Goal: Check status: Check status

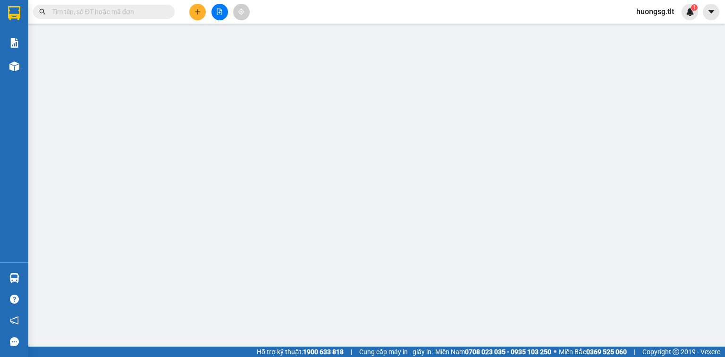
click at [111, 15] on input "text" at bounding box center [107, 12] width 111 height 10
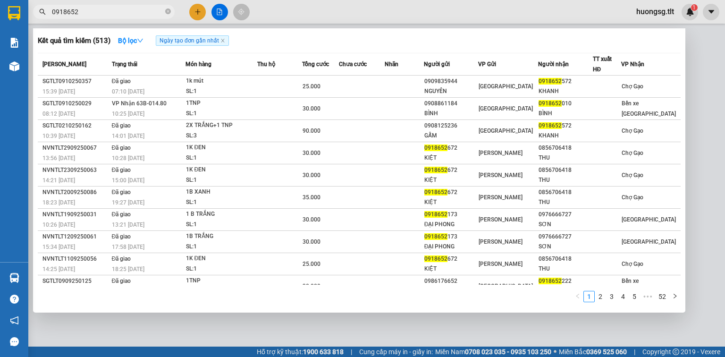
type input "0918652"
drag, startPoint x: 338, startPoint y: 242, endPoint x: 30, endPoint y: 276, distance: 310.2
click at [30, 276] on section "Kết quả tìm kiếm ( 513 ) Bộ lọc Ngày tạo đơn gần nhất Mã ĐH Trạng thái Món hàng…" at bounding box center [362, 178] width 725 height 357
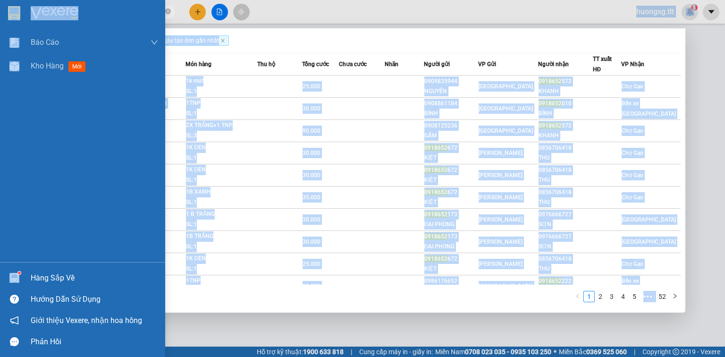
click at [23, 273] on div "Hàng sắp về" at bounding box center [82, 277] width 165 height 21
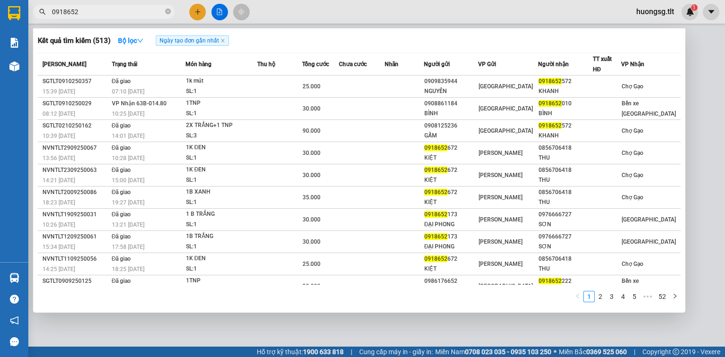
drag, startPoint x: 520, startPoint y: 330, endPoint x: 520, endPoint y: 343, distance: 12.7
click at [521, 340] on section "Kết quả tìm kiếm ( 513 ) Bộ lọc Ngày tạo đơn gần nhất Mã ĐH Trạng thái Món hàng…" at bounding box center [362, 178] width 725 height 357
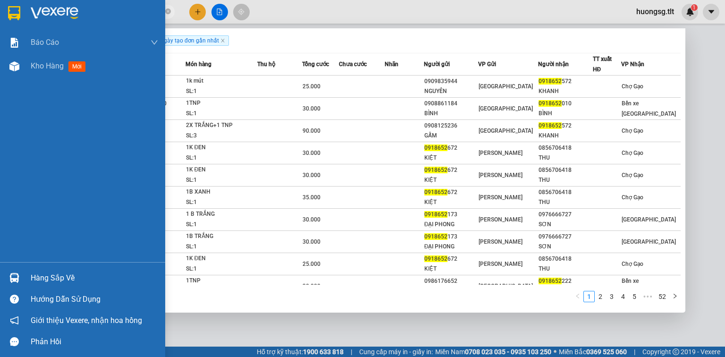
click at [48, 265] on div "Hàng sắp về Hướng dẫn sử dụng Giới thiệu Vexere, nhận hoa hồng Phản hồi" at bounding box center [82, 307] width 165 height 90
click at [23, 277] on div "Hàng sắp về" at bounding box center [82, 277] width 165 height 21
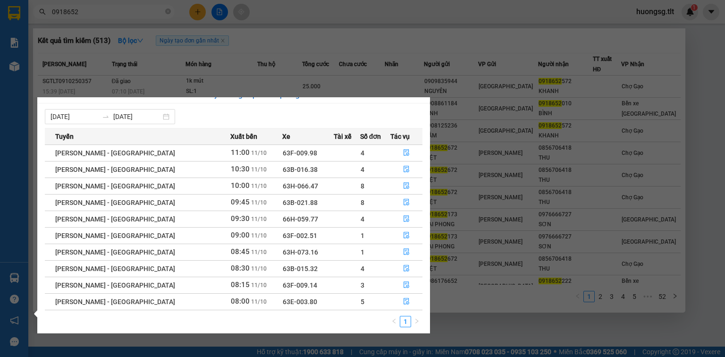
scroll to position [15, 0]
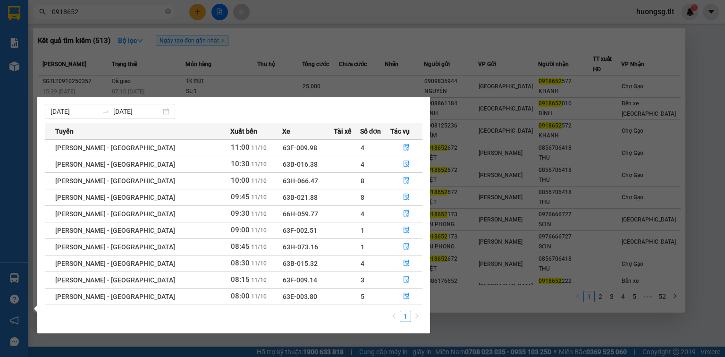
click at [468, 320] on section "Kết quả tìm kiếm ( 513 ) Bộ lọc Ngày tạo đơn gần nhất Mã ĐH Trạng thái Món hàng…" at bounding box center [362, 178] width 725 height 357
